Goal: Task Accomplishment & Management: Complete application form

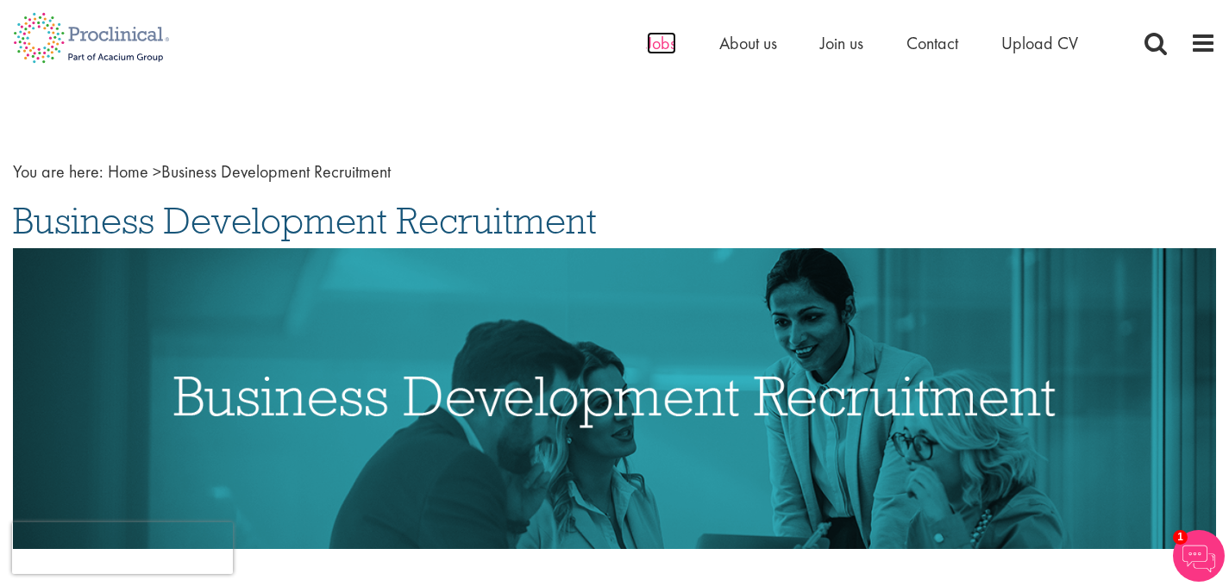
click at [670, 45] on span "Jobs" at bounding box center [661, 43] width 29 height 22
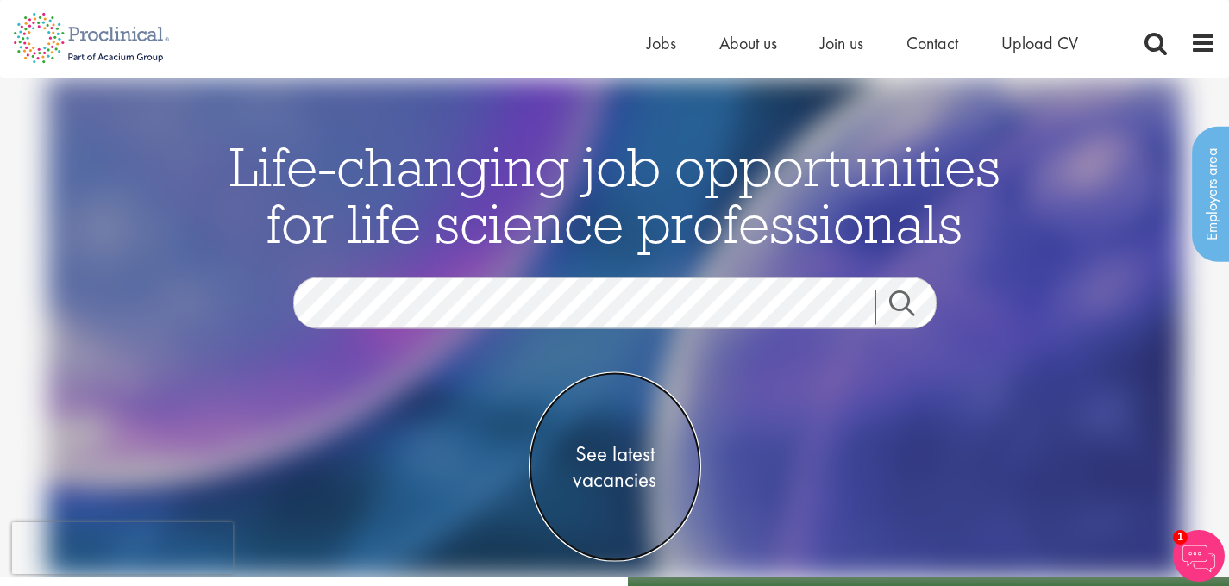
click at [607, 480] on span "See latest vacancies" at bounding box center [615, 468] width 172 height 52
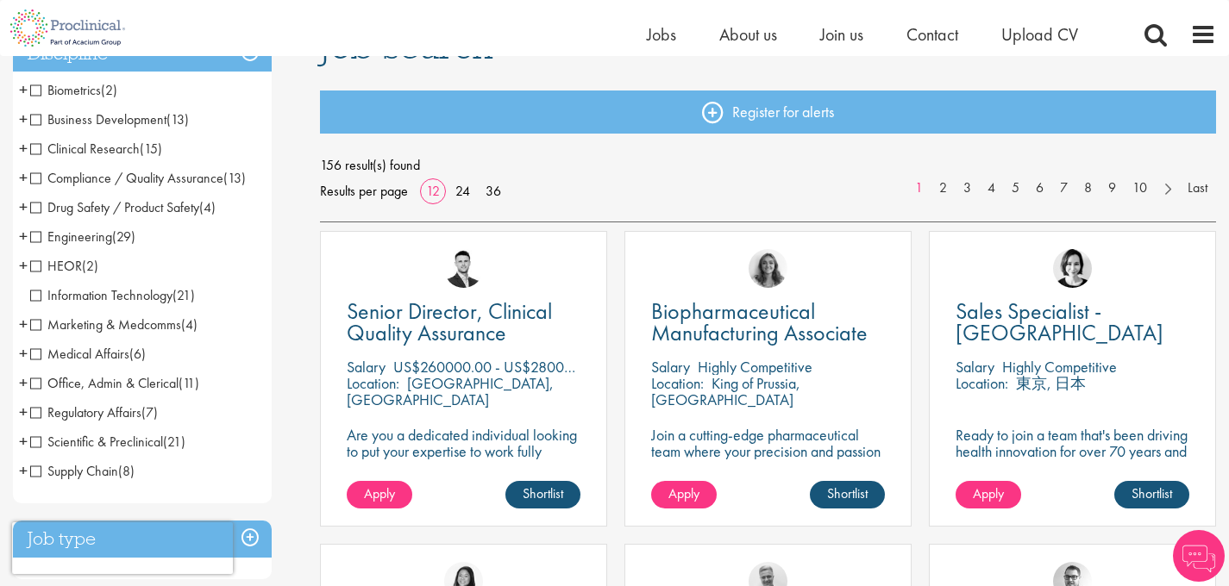
scroll to position [176, 0]
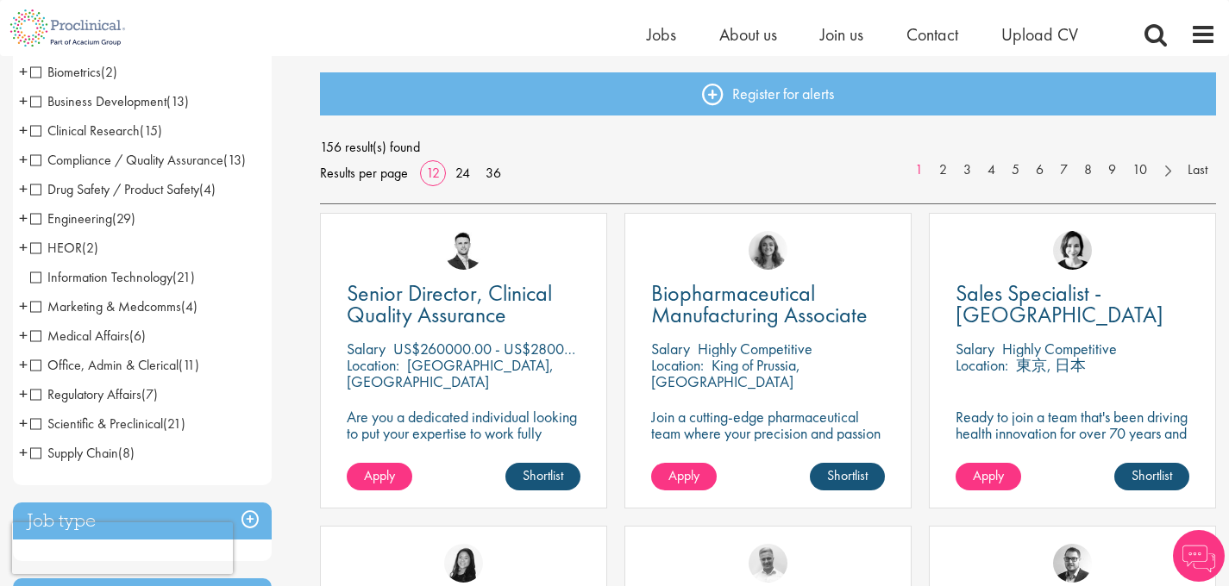
click at [147, 98] on span "Business Development" at bounding box center [98, 101] width 136 height 18
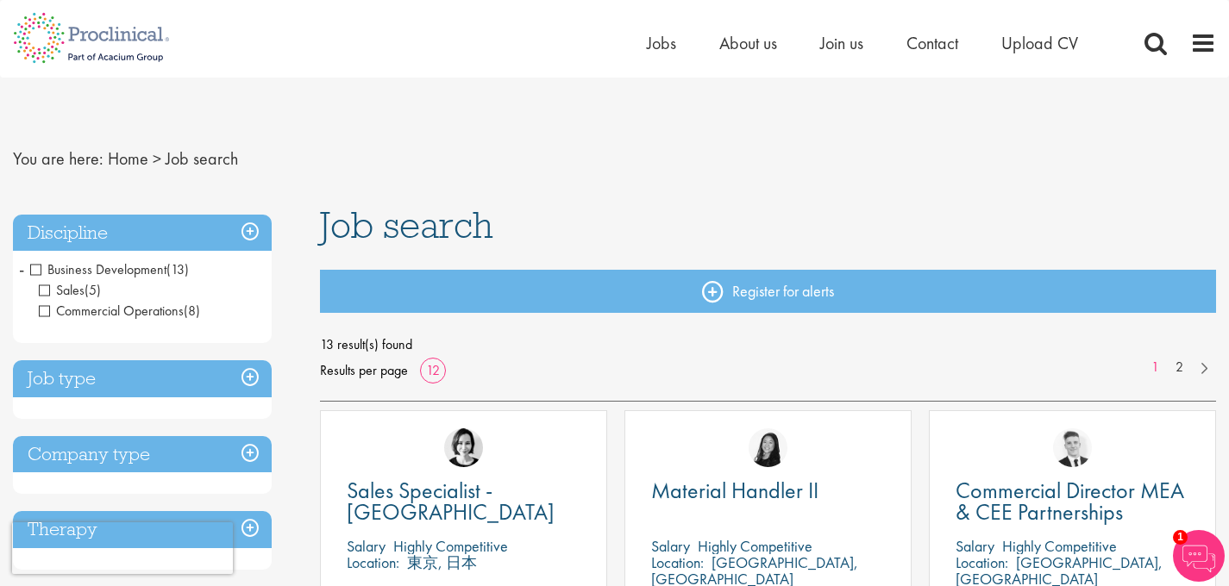
click at [1055, 475] on div "Commercial Director MEA & CEE Partnerships [GEOGRAPHIC_DATA] Highly Competitive…" at bounding box center [1072, 559] width 287 height 296
click at [1071, 450] on img at bounding box center [1072, 448] width 39 height 39
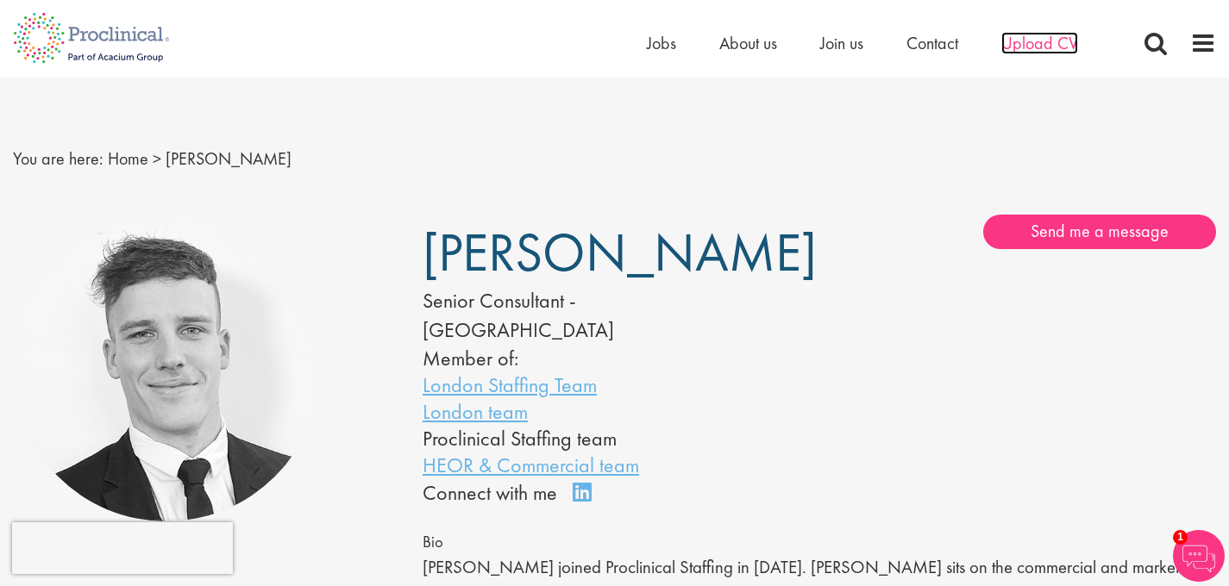
click at [1046, 47] on span "Upload CV" at bounding box center [1039, 43] width 77 height 22
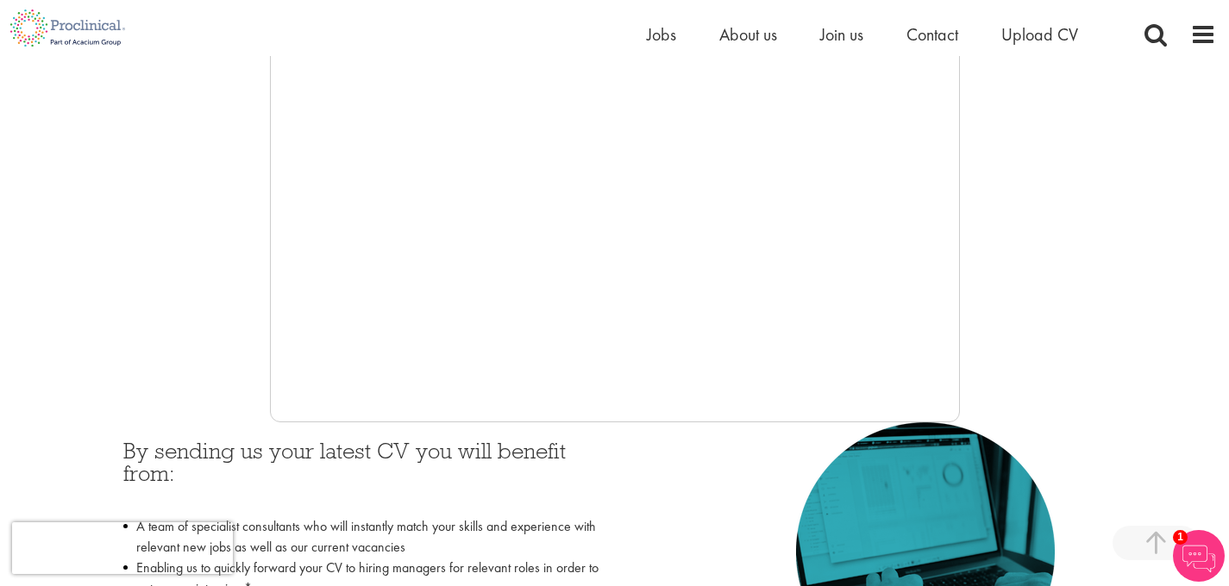
scroll to position [485, 0]
